Goal: Task Accomplishment & Management: Manage account settings

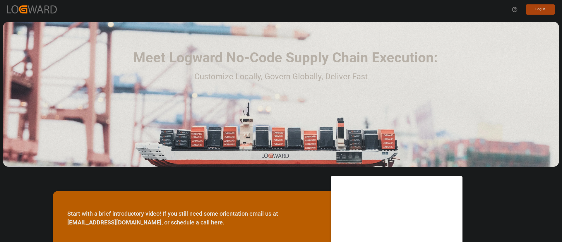
click at [541, 12] on button "Log In" at bounding box center [540, 9] width 29 height 10
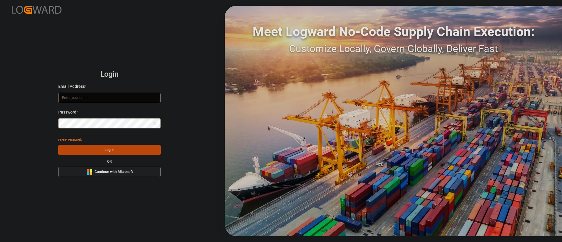
click at [141, 174] on button "Microsoft Logo Continue with Microsoft" at bounding box center [109, 172] width 103 height 10
